Goal: Task Accomplishment & Management: Use online tool/utility

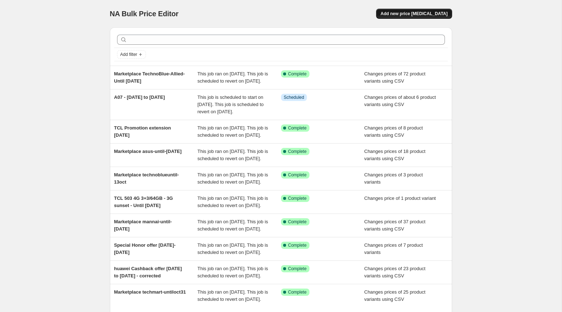
click at [398, 13] on span "Add new price [MEDICAL_DATA]" at bounding box center [413, 14] width 67 height 6
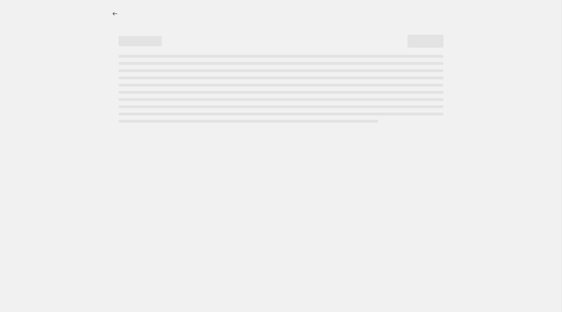
select select "percentage"
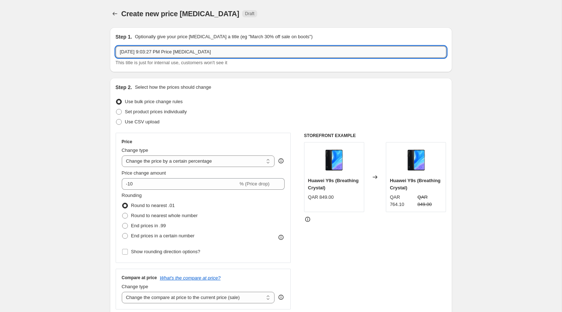
click at [261, 50] on input "Oct 7, 2025, 9:03:27 PM Price change job" at bounding box center [281, 52] width 331 height 12
drag, startPoint x: 261, startPoint y: 50, endPoint x: 95, endPoint y: 48, distance: 166.5
type input "b"
paste input "iPhone 17 Series | register you interest"
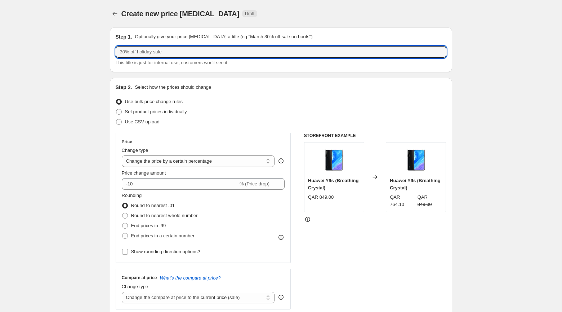
type input "iPhone 17 Series | register you interest"
paste input "Back to School promo for TCL [DATE] - [DATE]"
type input "Back to School promo for TCL [DATE] - [DATE]"
click at [149, 115] on span "Set product prices individually" at bounding box center [156, 111] width 62 height 7
click at [116, 109] on input "Set product prices individually" at bounding box center [116, 109] width 0 height 0
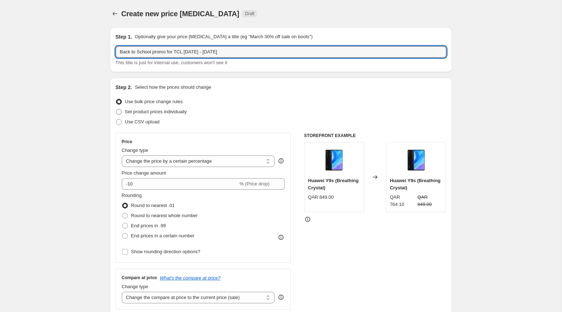
radio input "true"
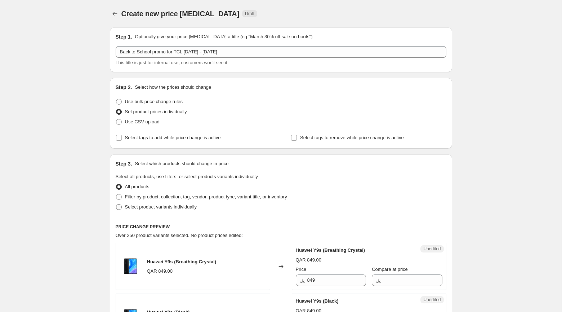
click at [163, 209] on span "Select product variants individually" at bounding box center [161, 206] width 72 height 5
click at [116, 204] on input "Select product variants individually" at bounding box center [116, 204] width 0 height 0
radio input "true"
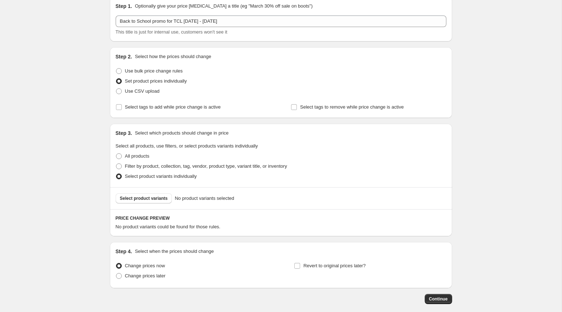
scroll to position [66, 0]
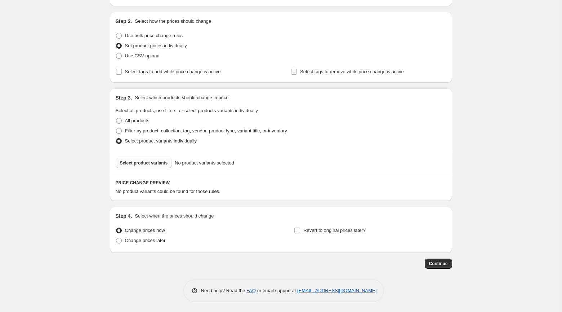
click at [163, 164] on span "Select product variants" at bounding box center [144, 163] width 48 height 6
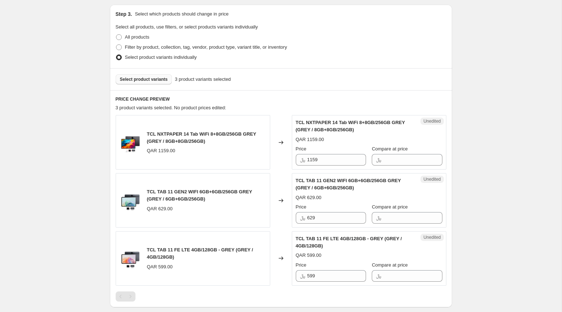
scroll to position [151, 0]
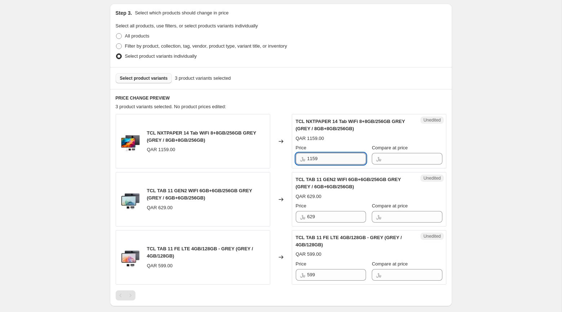
click at [319, 157] on input "1159" at bounding box center [336, 159] width 59 height 12
paste input "1,0"
click at [328, 89] on div "PRICE CHANGE PREVIEW 3 product variants selected. No product prices edited: TCL…" at bounding box center [281, 197] width 342 height 217
click at [314, 157] on input "1159" at bounding box center [336, 159] width 59 height 12
click at [309, 157] on input "1159" at bounding box center [336, 159] width 59 height 12
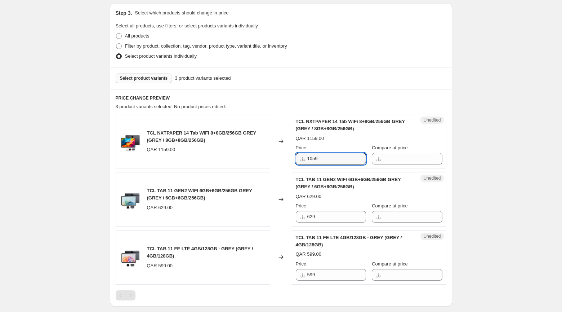
type input "1059"
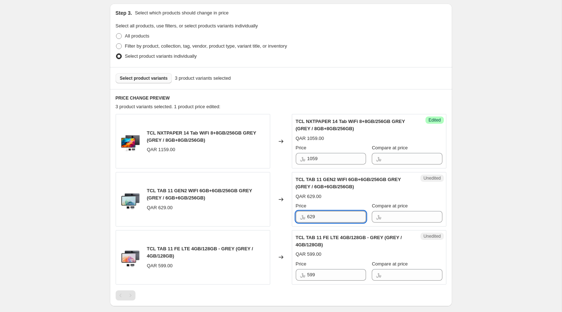
click at [321, 218] on input "629" at bounding box center [336, 217] width 59 height 12
type input "579"
click at [339, 270] on input "599" at bounding box center [336, 275] width 59 height 12
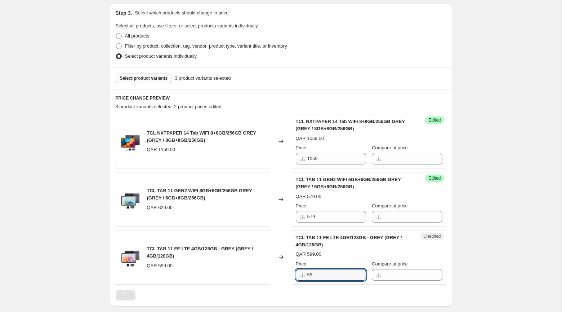
type input "5"
type input "549"
click at [463, 138] on div "Create new price change job. This page is ready Create new price change job Dra…" at bounding box center [281, 133] width 562 height 568
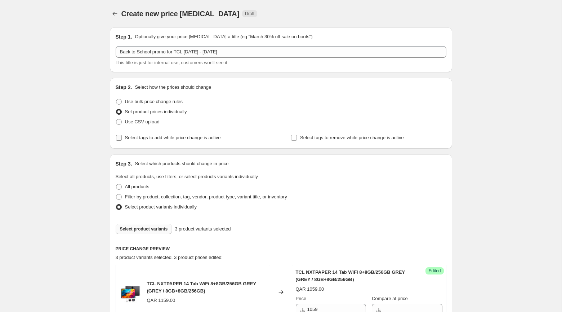
click at [217, 138] on span "Select tags to add while price change is active" at bounding box center [173, 137] width 96 height 5
click at [122, 138] on input "Select tags to add while price change is active" at bounding box center [119, 138] width 6 height 6
checkbox input "true"
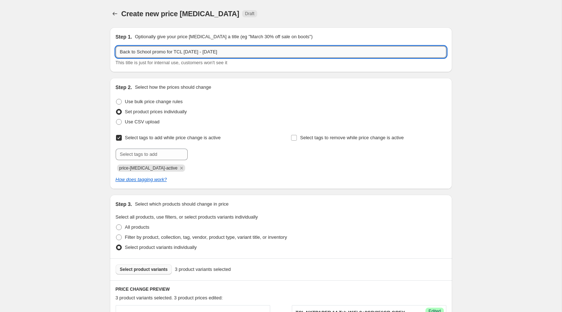
click at [254, 52] on input "Back to School promo for TCL [DATE] - [DATE]" at bounding box center [281, 52] width 331 height 12
click at [147, 153] on input "text" at bounding box center [152, 154] width 72 height 12
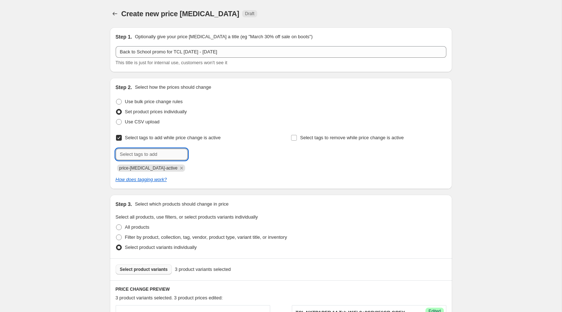
paste input "Back to School promo for TCL [DATE] - [DATE]"
type input "Back to School promo for TCL [DATE] - [DATE]"
click at [201, 149] on button "Add Back to Scho..." at bounding box center [214, 153] width 49 height 10
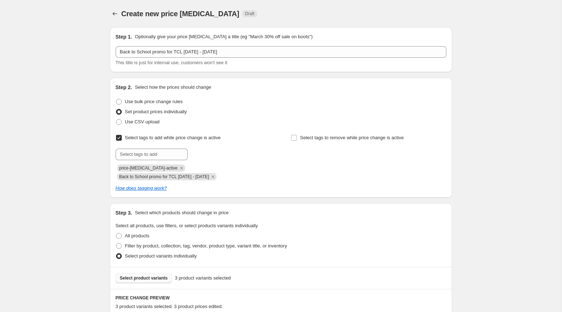
scroll to position [304, 0]
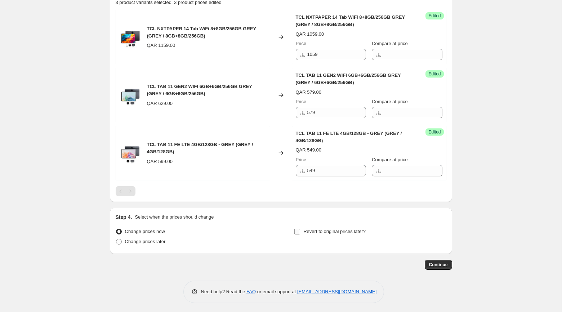
click at [342, 232] on span "Revert to original prices later?" at bounding box center [334, 230] width 62 height 5
click at [300, 232] on input "Revert to original prices later?" at bounding box center [297, 231] width 6 height 6
checkbox input "true"
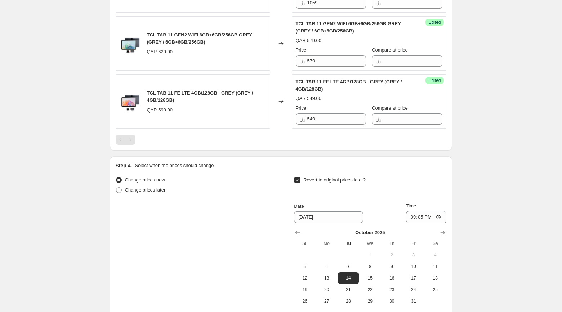
scroll to position [427, 0]
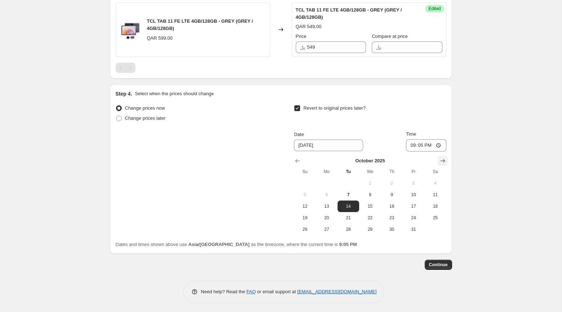
click at [441, 156] on button "Show next month, November 2025" at bounding box center [443, 161] width 10 height 10
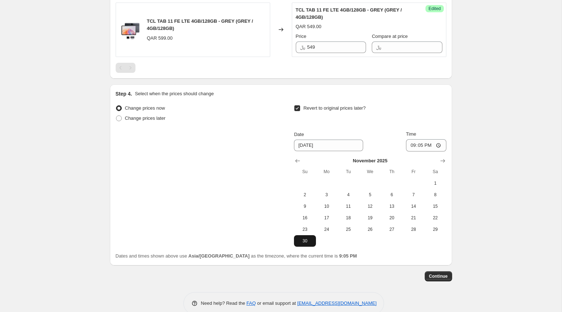
click at [309, 235] on button "30" at bounding box center [305, 241] width 22 height 12
type input "11/30/2025"
click at [408, 144] on input "21:05" at bounding box center [426, 145] width 40 height 12
type input "23:59"
click at [444, 274] on span "Continue" at bounding box center [438, 276] width 19 height 6
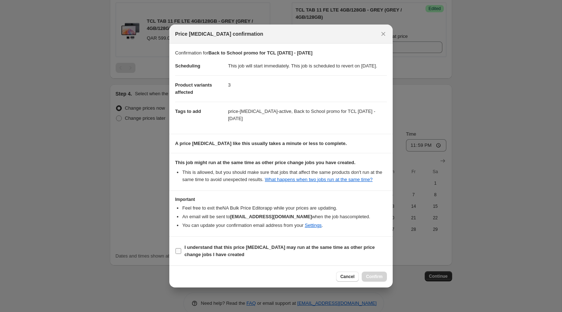
click at [289, 258] on span "I understand that this price change job may run at the same time as other price…" at bounding box center [285, 251] width 202 height 14
click at [181, 254] on input "I understand that this price change job may run at the same time as other price…" at bounding box center [178, 251] width 6 height 6
checkbox input "true"
click at [380, 279] on span "Confirm" at bounding box center [374, 276] width 17 height 6
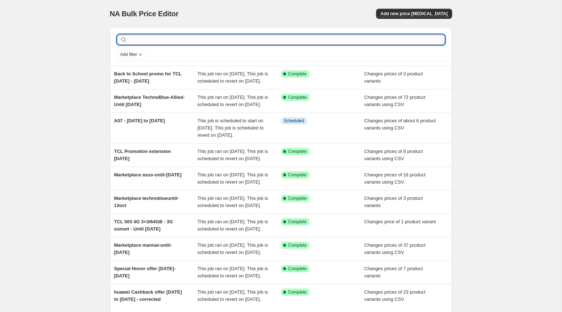
click at [146, 36] on input "text" at bounding box center [287, 40] width 316 height 10
type input "s"
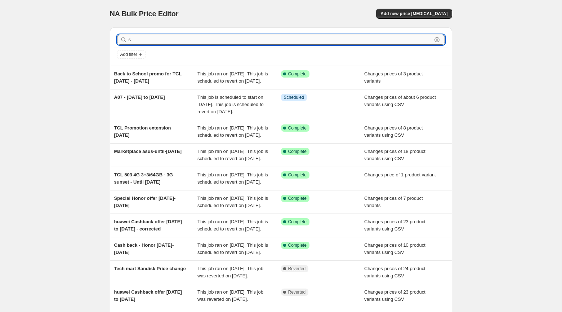
click at [161, 37] on input "s" at bounding box center [280, 40] width 303 height 10
type input "s25"
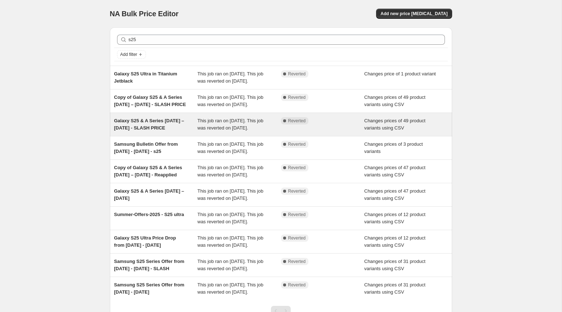
drag, startPoint x: 186, startPoint y: 143, endPoint x: 111, endPoint y: 133, distance: 75.2
click at [111, 133] on div "Galaxy S25 & A Series [DATE] – [DATE] - SLASH PRICE This job ran on [DATE]. Thi…" at bounding box center [281, 124] width 342 height 23
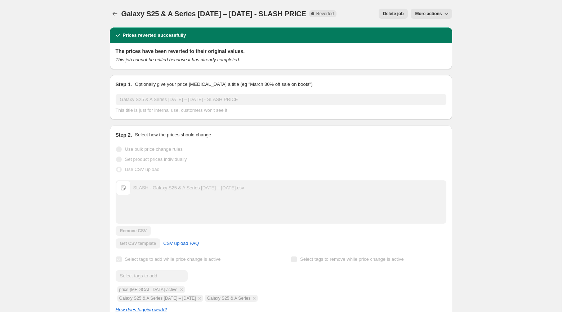
drag, startPoint x: 121, startPoint y: 13, endPoint x: 328, endPoint y: 14, distance: 206.5
click at [306, 14] on span "Galaxy S25 & A Series [DATE] – [DATE] - SLASH PRICE" at bounding box center [213, 14] width 185 height 8
drag, startPoint x: 336, startPoint y: 13, endPoint x: 122, endPoint y: 12, distance: 214.0
click at [122, 12] on span "Galaxy S25 & A Series [DATE] – [DATE] - SLASH PRICE" at bounding box center [213, 14] width 185 height 8
copy span "Galaxy S25 & A Series [DATE] – [DATE] - SLASH PRICE"
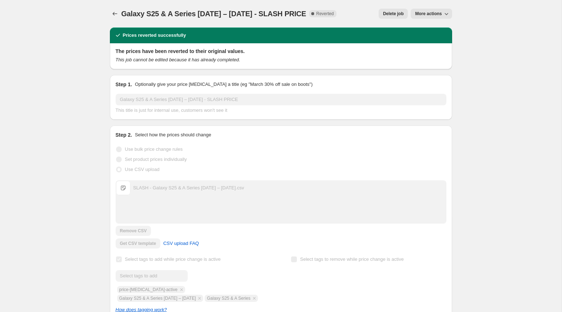
click at [116, 15] on icon "Price change jobs" at bounding box center [114, 13] width 7 height 7
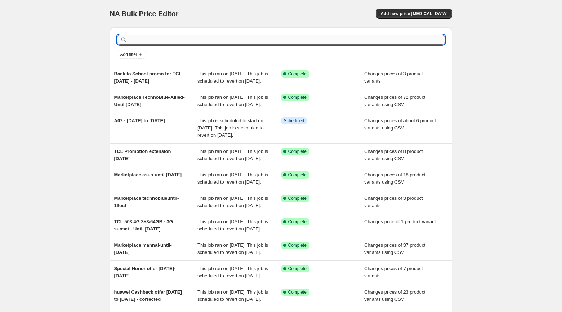
click at [193, 40] on input "text" at bounding box center [287, 40] width 316 height 10
type input "s25"
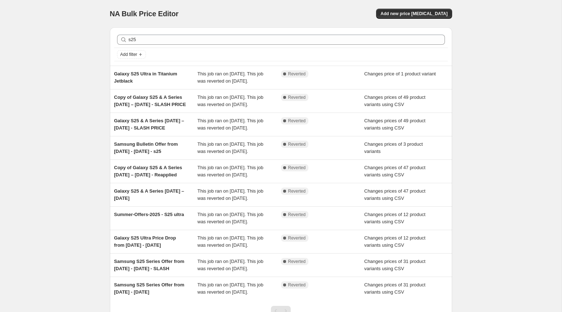
click at [147, 31] on div "s25 Clear Add filter" at bounding box center [281, 46] width 342 height 38
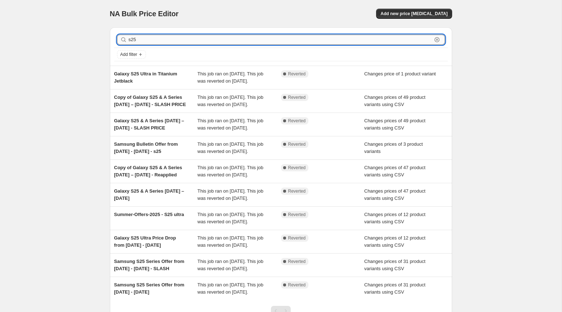
click at [147, 40] on input "s25" at bounding box center [280, 40] width 303 height 10
